Goal: Find specific page/section: Find specific page/section

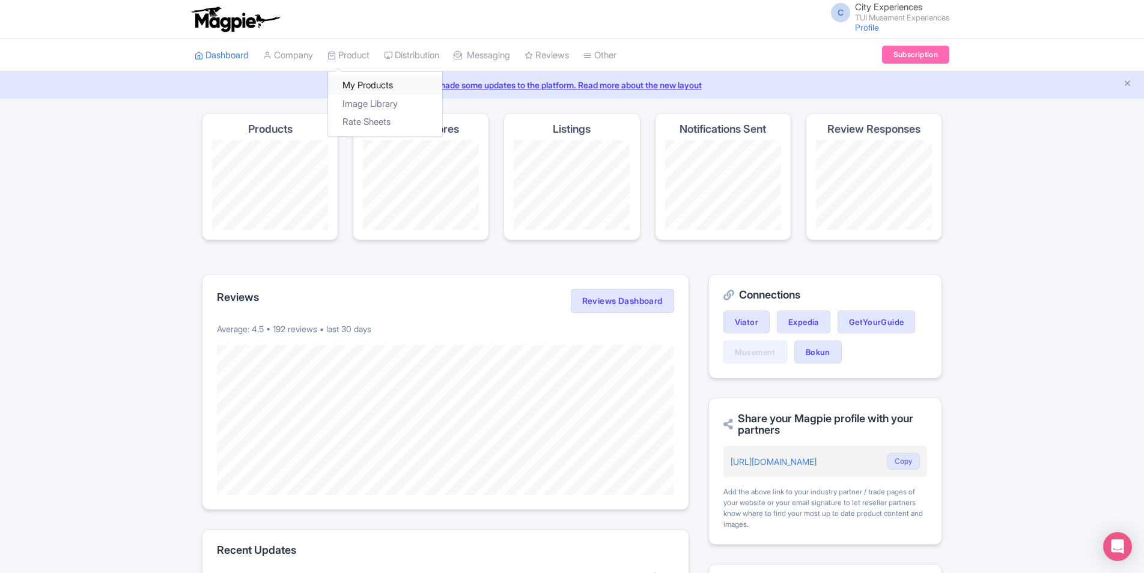
click at [373, 85] on link "My Products" at bounding box center [385, 85] width 114 height 19
